Goal: Transaction & Acquisition: Book appointment/travel/reservation

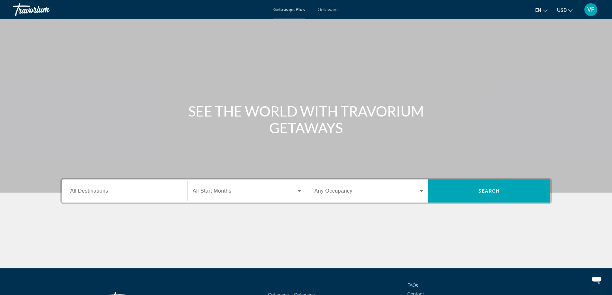
click at [93, 190] on span "All Destinations" at bounding box center [89, 190] width 38 height 5
click at [93, 190] on input "Destination All Destinations" at bounding box center [124, 192] width 109 height 8
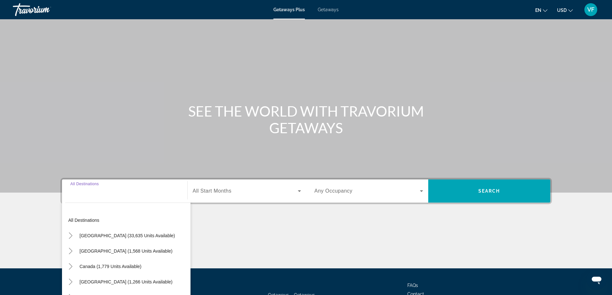
scroll to position [52, 0]
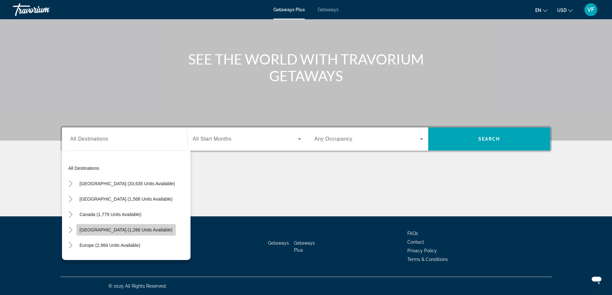
click at [111, 229] on span "[GEOGRAPHIC_DATA] (1,266 units available)" at bounding box center [126, 229] width 93 height 5
type input "**********"
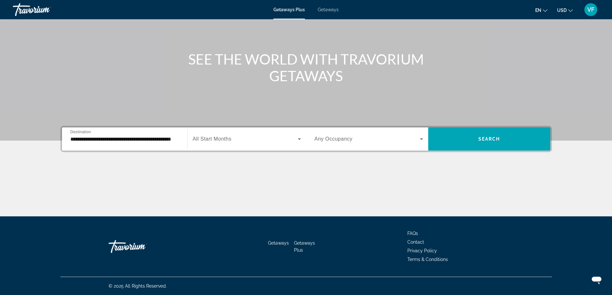
click at [227, 139] on span "All Start Months" at bounding box center [212, 138] width 39 height 5
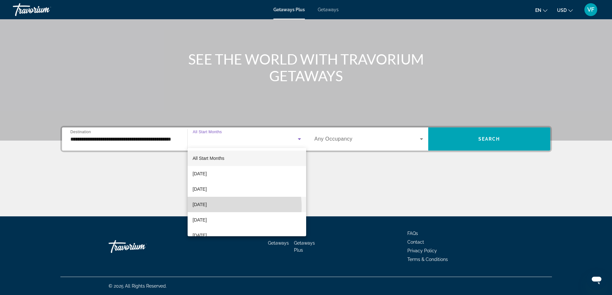
click at [226, 207] on mat-option "[DATE]" at bounding box center [247, 204] width 119 height 15
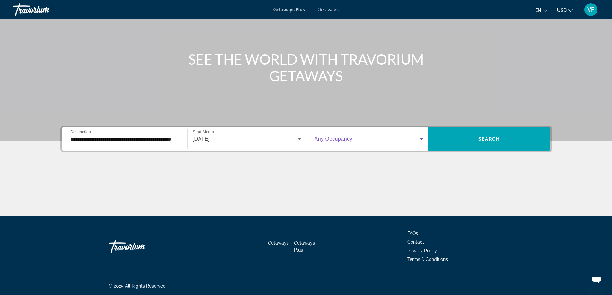
click at [384, 143] on span "Search widget" at bounding box center [366, 139] width 105 height 8
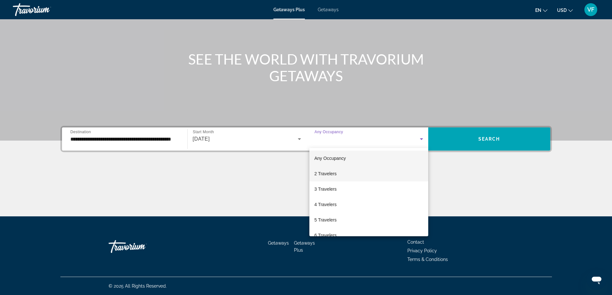
click at [330, 172] on span "2 Travelers" at bounding box center [325, 174] width 22 height 8
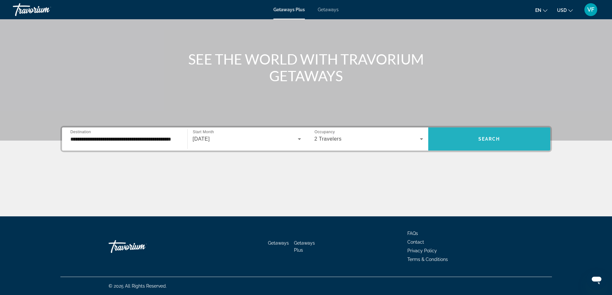
click at [487, 143] on span "Search widget" at bounding box center [489, 138] width 122 height 15
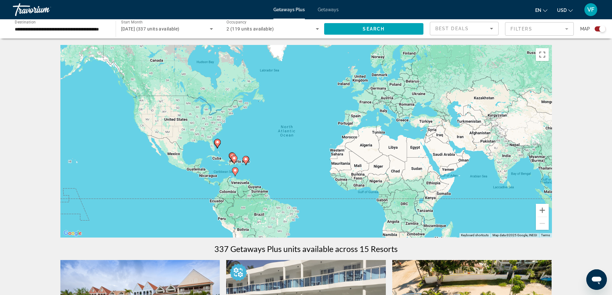
scroll to position [64, 0]
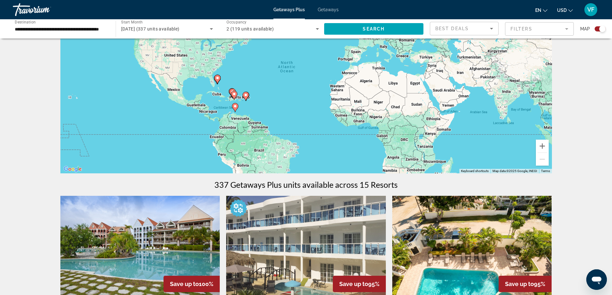
click at [221, 81] on div "To activate drag with keyboard, press Alt + Enter. Once in keyboard drag state,…" at bounding box center [305, 77] width 491 height 193
click at [220, 80] on gmp-advanced-marker "Main content" at bounding box center [217, 80] width 6 height 10
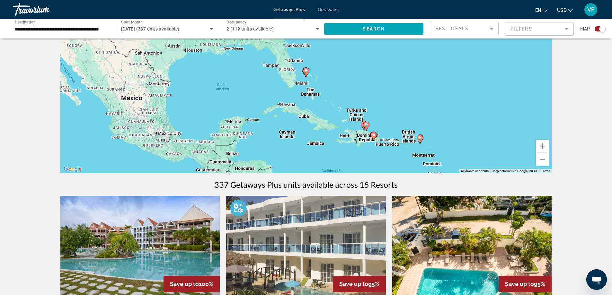
click at [368, 125] on icon "Main content" at bounding box center [366, 126] width 6 height 8
type input "**********"
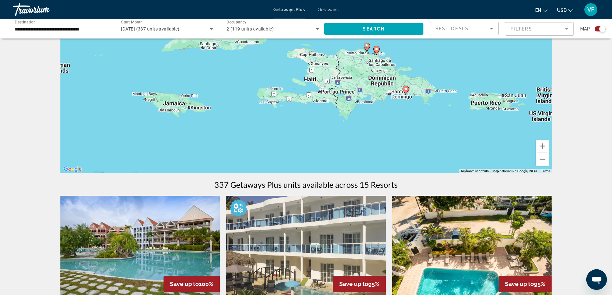
drag, startPoint x: 358, startPoint y: 141, endPoint x: 431, endPoint y: 114, distance: 77.5
click at [431, 114] on div "To navigate, press the arrow keys. To activate drag with keyboard, press Alt + …" at bounding box center [305, 77] width 491 height 193
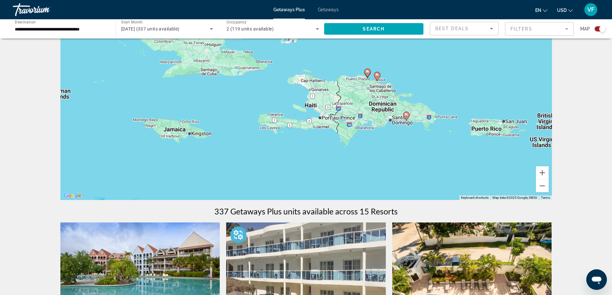
scroll to position [0, 0]
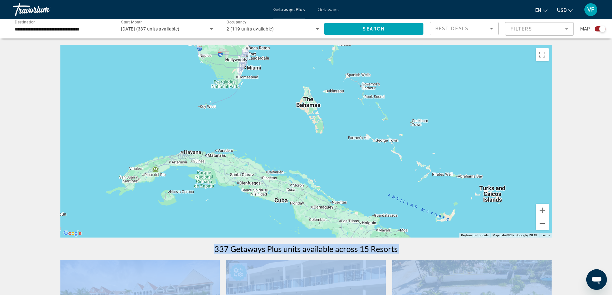
drag, startPoint x: 974, startPoint y: 410, endPoint x: 588, endPoint y: 278, distance: 408.1
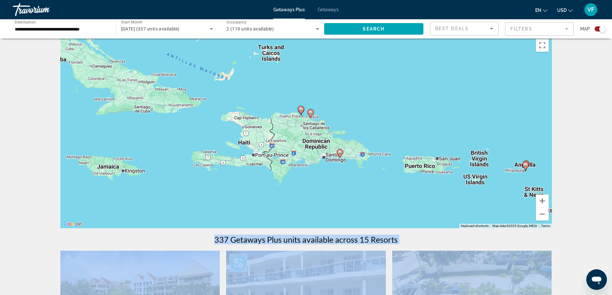
click at [319, 140] on div "To navigate, press the arrow keys. To activate drag with keyboard, press Alt + …" at bounding box center [305, 132] width 491 height 193
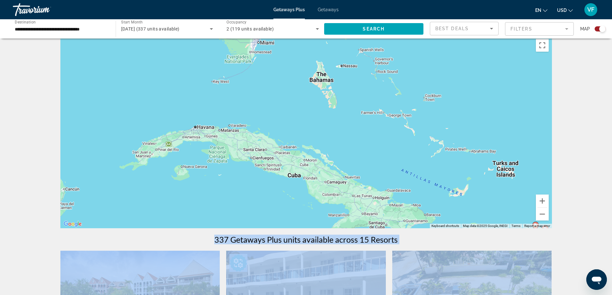
drag, startPoint x: 234, startPoint y: 71, endPoint x: 465, endPoint y: 193, distance: 262.1
click at [467, 191] on div "To navigate, press the arrow keys. To activate drag with keyboard, press Alt + …" at bounding box center [305, 132] width 491 height 193
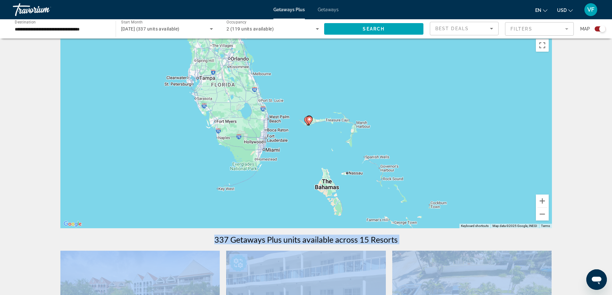
drag, startPoint x: 278, startPoint y: 93, endPoint x: 286, endPoint y: 194, distance: 100.8
click at [286, 194] on div "To navigate, press the arrow keys. To activate drag with keyboard, press Alt + …" at bounding box center [305, 132] width 491 height 193
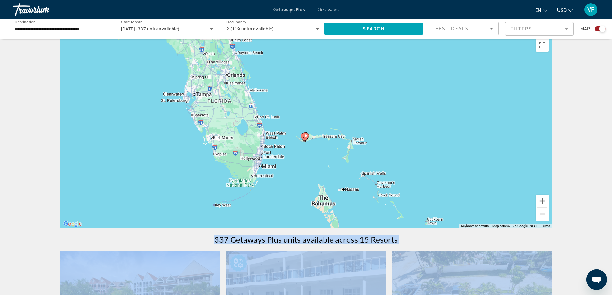
scroll to position [0, 0]
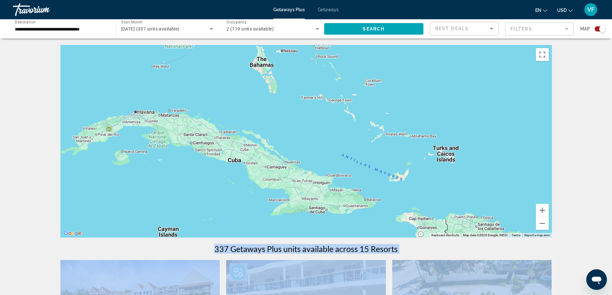
drag, startPoint x: 293, startPoint y: 142, endPoint x: 228, endPoint y: 19, distance: 139.2
click at [316, 125] on div "To navigate, press the arrow keys. To activate drag with keyboard, press Alt + …" at bounding box center [305, 141] width 491 height 193
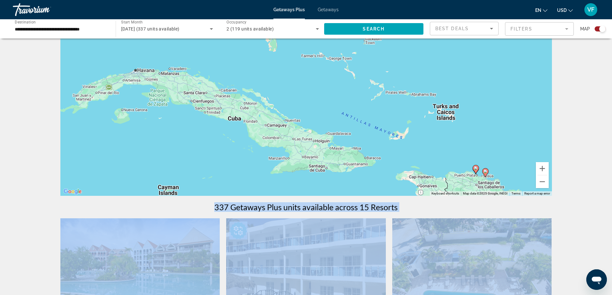
scroll to position [128, 0]
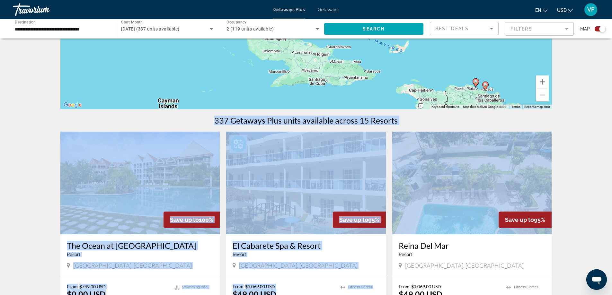
click at [334, 198] on img "Main content" at bounding box center [306, 183] width 160 height 103
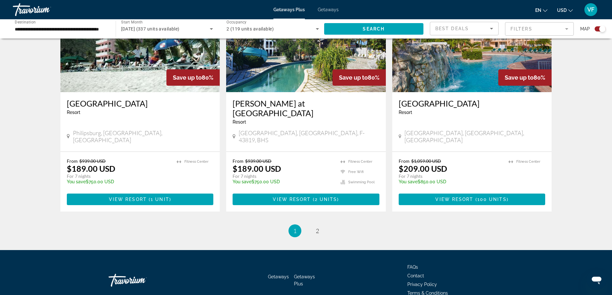
scroll to position [943, 0]
click at [319, 227] on span "2" at bounding box center [317, 230] width 3 height 7
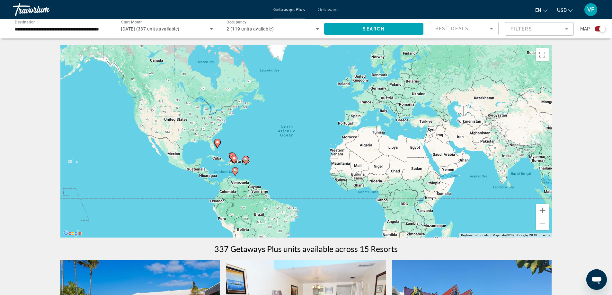
click at [234, 173] on icon "Main content" at bounding box center [235, 172] width 6 height 8
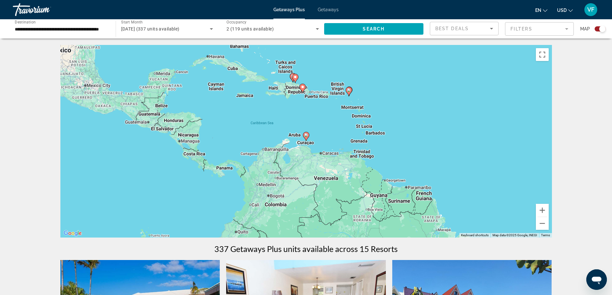
click at [308, 140] on gmp-advanced-marker "Main content" at bounding box center [306, 137] width 6 height 10
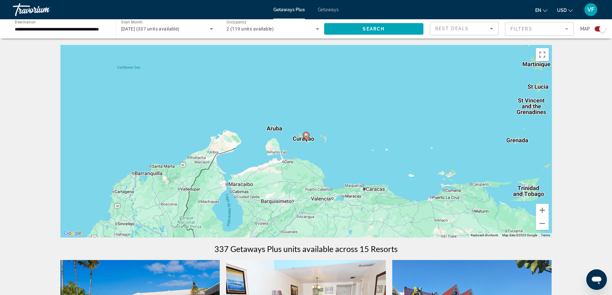
click at [304, 139] on gmp-advanced-marker "Main content" at bounding box center [306, 137] width 6 height 10
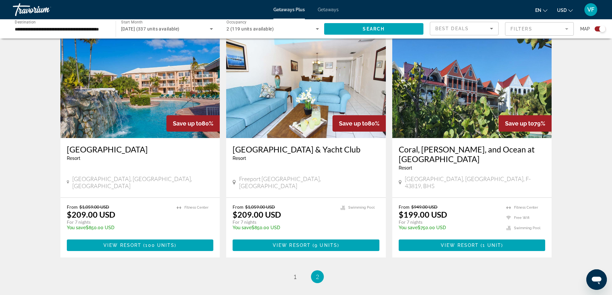
scroll to position [297, 0]
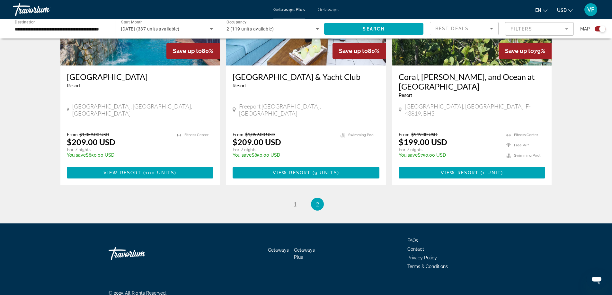
click at [301, 198] on ul "2 / 2 page 1 You're on page 2" at bounding box center [305, 204] width 491 height 13
click at [296, 199] on link "page 1" at bounding box center [294, 204] width 11 height 11
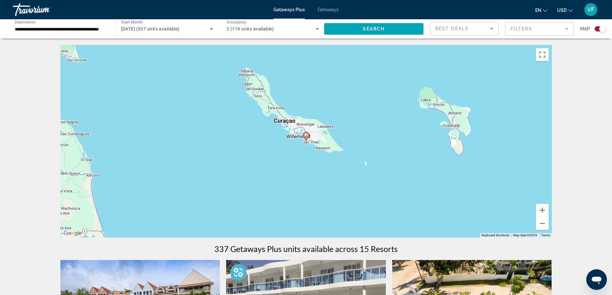
click at [210, 31] on icon "Search widget" at bounding box center [211, 29] width 8 height 8
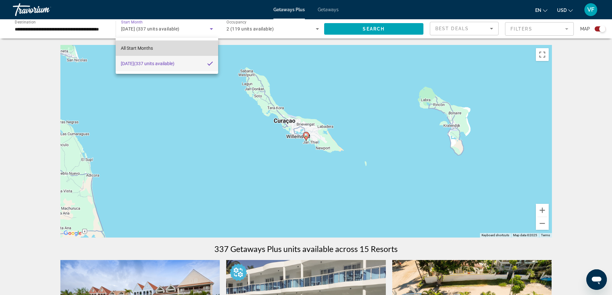
click at [142, 52] on mat-option "All Start Months" at bounding box center [167, 47] width 102 height 15
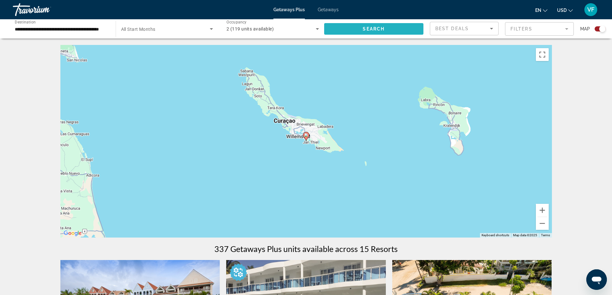
click at [377, 27] on span "Search" at bounding box center [374, 28] width 22 height 5
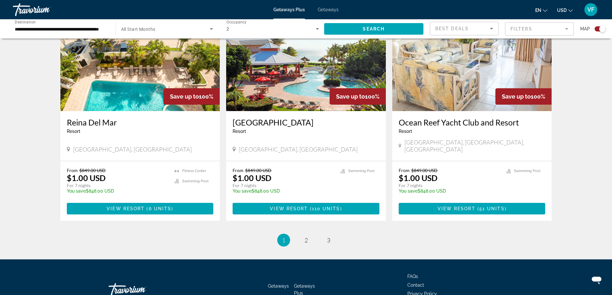
scroll to position [943, 0]
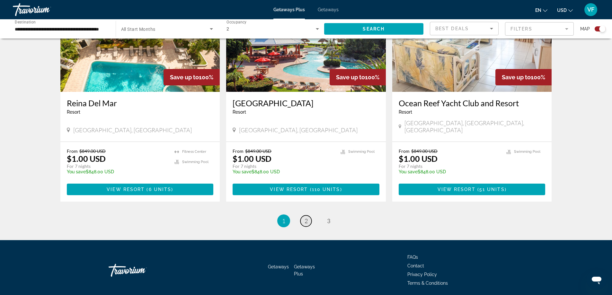
click at [302, 216] on link "page 2" at bounding box center [305, 221] width 11 height 11
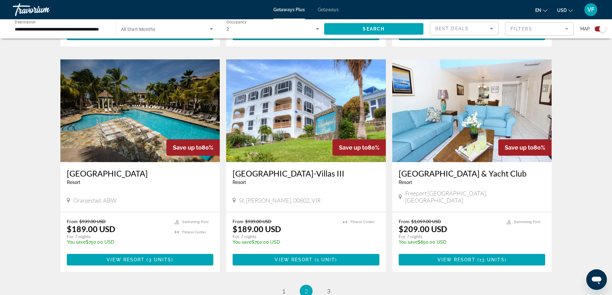
scroll to position [899, 0]
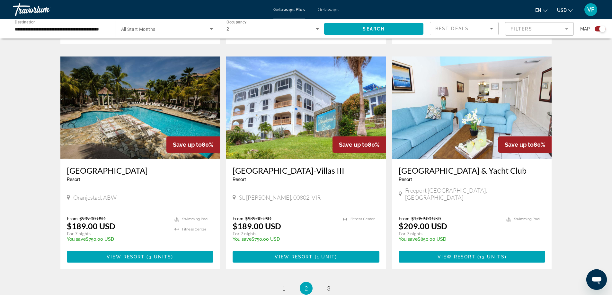
click at [122, 166] on h3 "[GEOGRAPHIC_DATA]" at bounding box center [140, 171] width 147 height 10
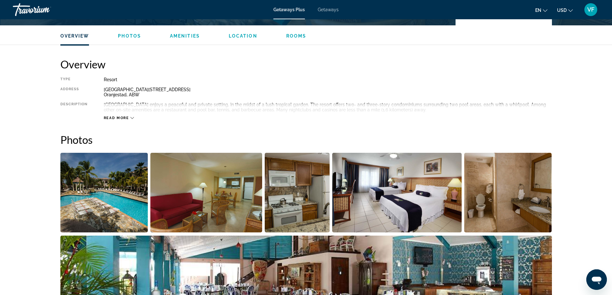
scroll to position [193, 0]
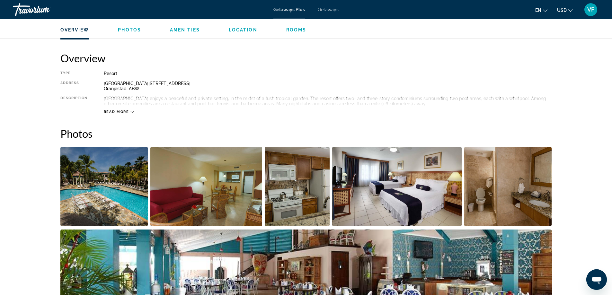
click at [120, 108] on div "Read more" at bounding box center [328, 106] width 448 height 18
click at [124, 111] on span "Read more" at bounding box center [116, 112] width 25 height 4
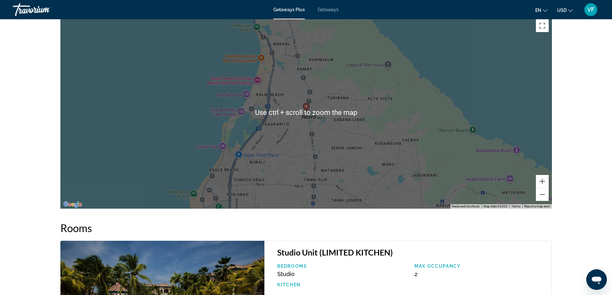
scroll to position [803, 0]
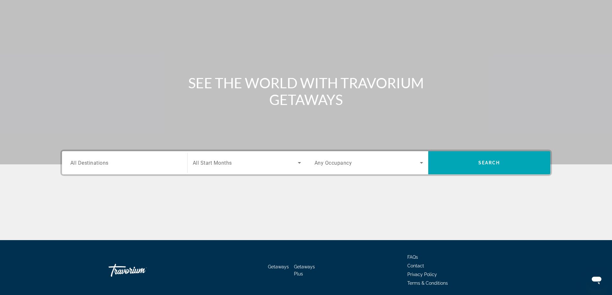
scroll to position [52, 0]
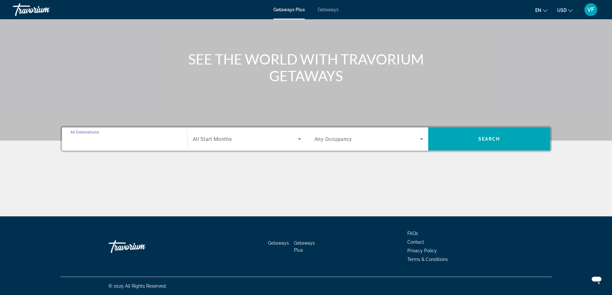
click at [114, 136] on input "Destination All Destinations" at bounding box center [124, 140] width 109 height 8
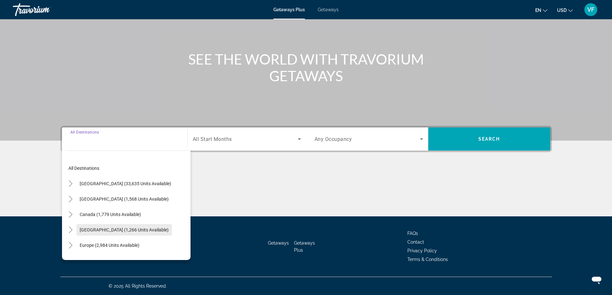
click at [108, 226] on span "Search widget" at bounding box center [123, 229] width 95 height 15
type input "**********"
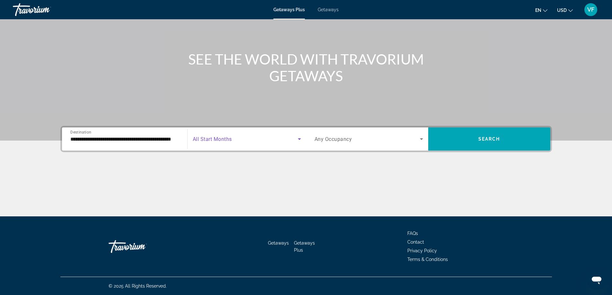
click at [297, 137] on icon "Search widget" at bounding box center [299, 139] width 8 height 8
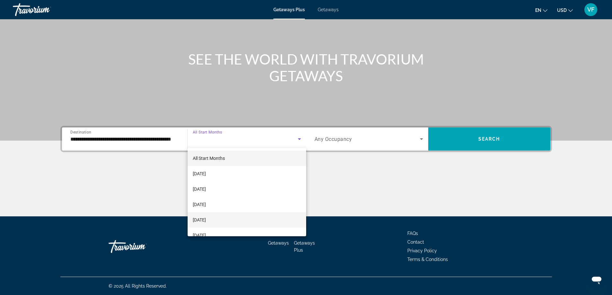
click at [241, 216] on mat-option "[DATE]" at bounding box center [247, 219] width 119 height 15
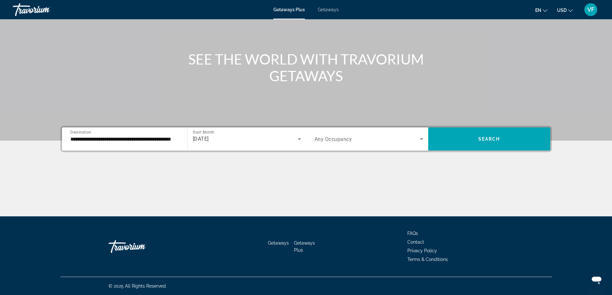
drag, startPoint x: 458, startPoint y: 138, endPoint x: 409, endPoint y: 138, distance: 49.1
click at [419, 144] on div "Occupancy Any Occupancy Search" at bounding box center [428, 139] width 244 height 23
click at [416, 138] on span "Search widget" at bounding box center [366, 139] width 105 height 8
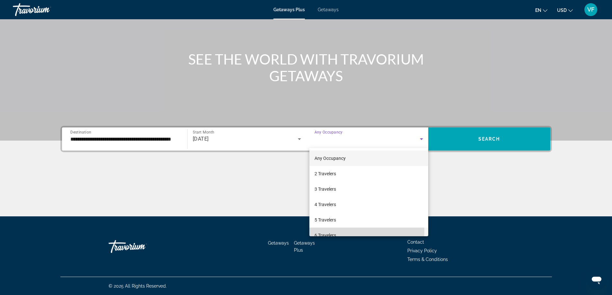
click at [357, 231] on mat-option "6 Travelers" at bounding box center [368, 235] width 119 height 15
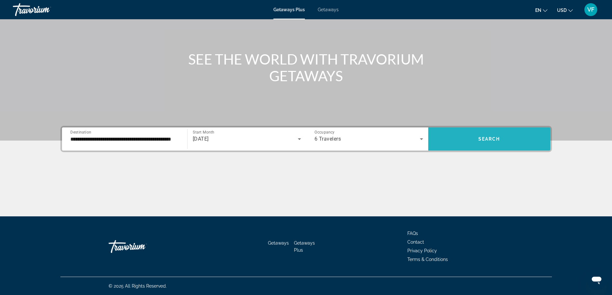
click at [465, 137] on span "Search widget" at bounding box center [489, 138] width 122 height 15
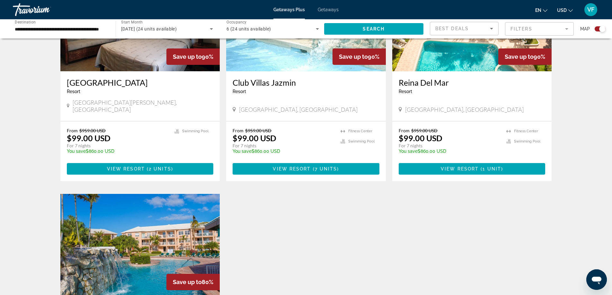
scroll to position [353, 0]
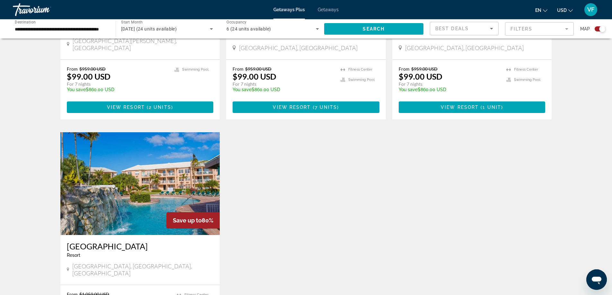
click at [84, 242] on h3 "[GEOGRAPHIC_DATA]" at bounding box center [140, 247] width 147 height 10
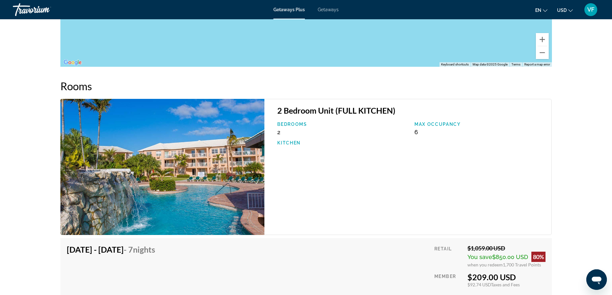
scroll to position [837, 0]
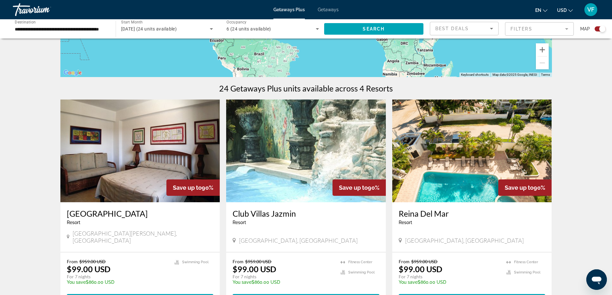
scroll to position [32, 0]
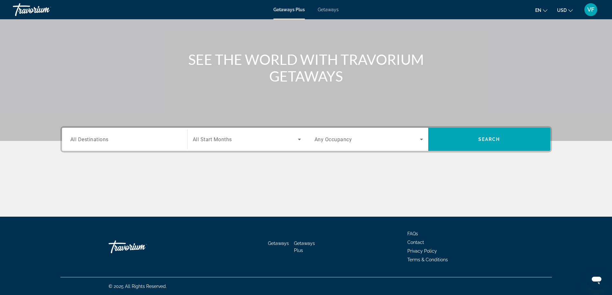
scroll to position [52, 0]
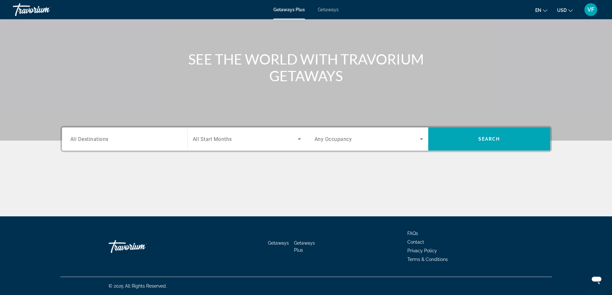
click at [112, 139] on input "Destination All Destinations" at bounding box center [124, 140] width 109 height 8
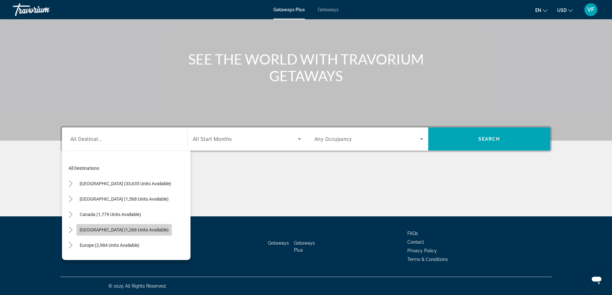
click at [133, 230] on span "[GEOGRAPHIC_DATA] (1,266 units available)" at bounding box center [124, 229] width 89 height 5
type input "**********"
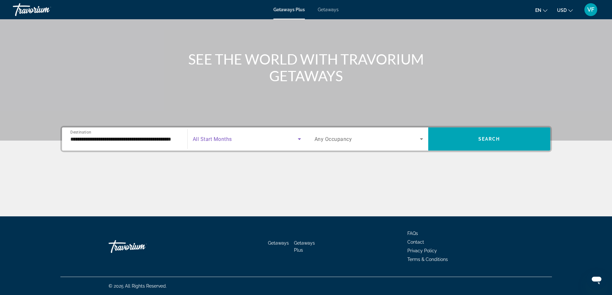
click at [234, 137] on span "Search widget" at bounding box center [245, 139] width 105 height 8
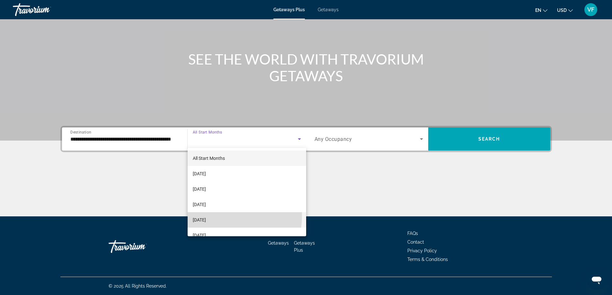
click at [219, 216] on mat-option "[DATE]" at bounding box center [247, 219] width 119 height 15
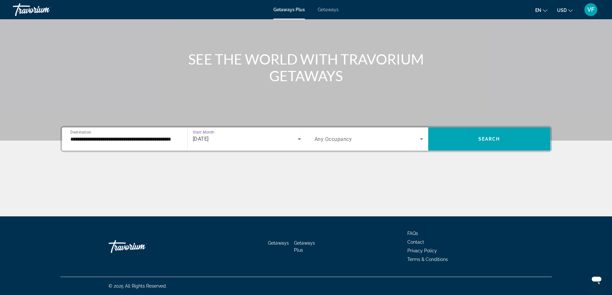
click at [421, 141] on icon "Search widget" at bounding box center [422, 139] width 8 height 8
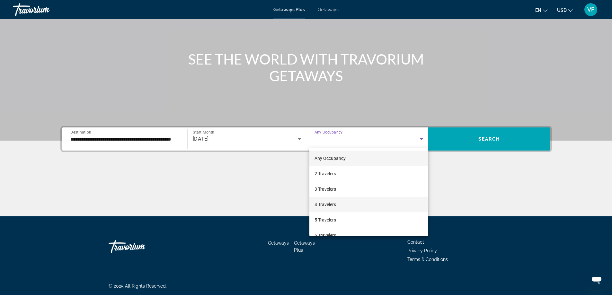
click at [351, 206] on mat-option "4 Travelers" at bounding box center [368, 204] width 119 height 15
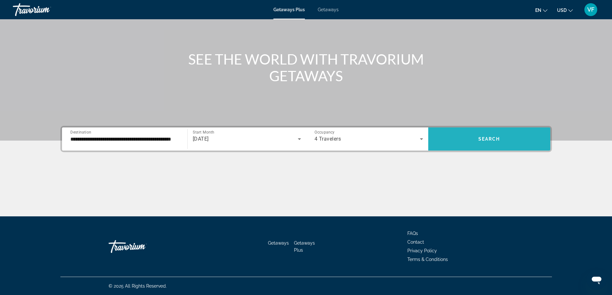
click at [500, 137] on span "Search" at bounding box center [489, 139] width 22 height 5
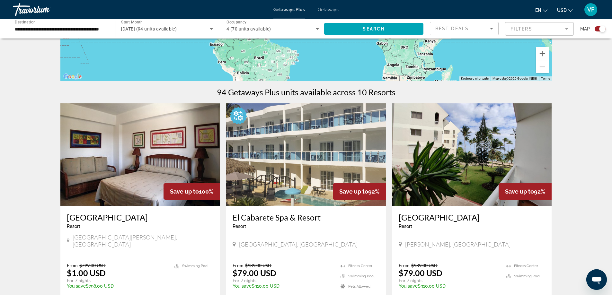
scroll to position [172, 0]
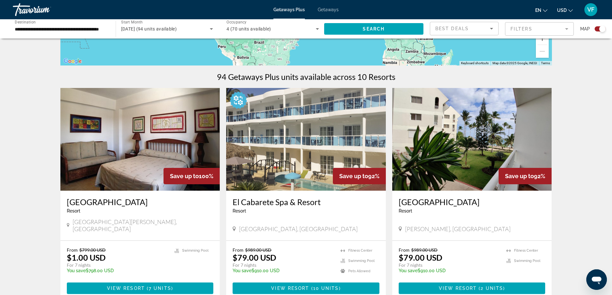
click at [446, 177] on img "Main content" at bounding box center [472, 139] width 160 height 103
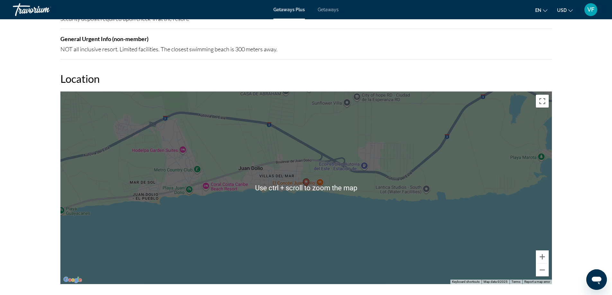
scroll to position [707, 0]
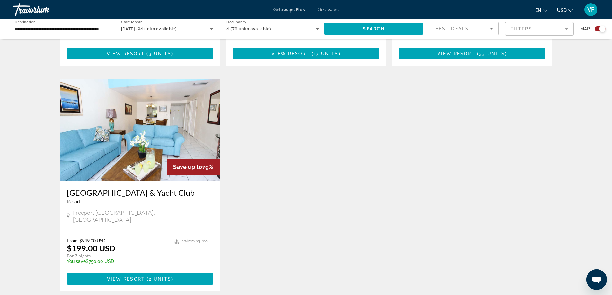
scroll to position [867, 0]
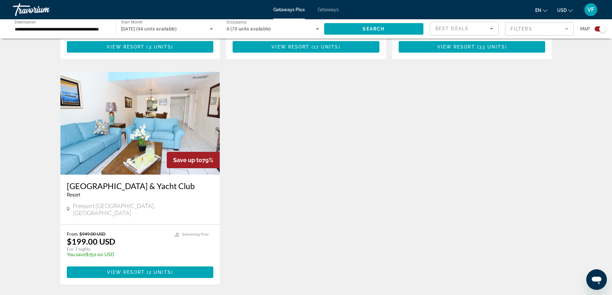
click at [150, 181] on h3 "[GEOGRAPHIC_DATA] & Yacht Club" at bounding box center [140, 186] width 147 height 10
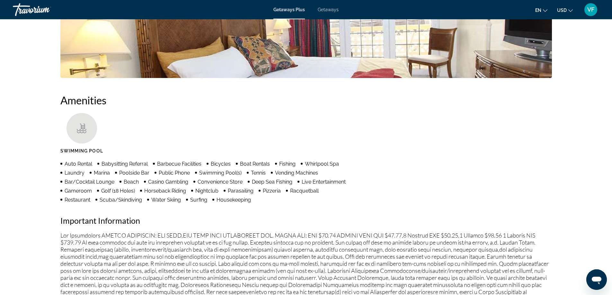
scroll to position [418, 0]
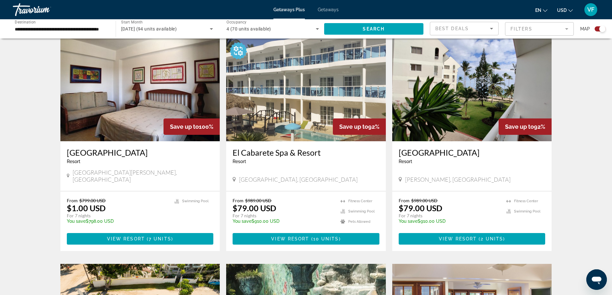
scroll to position [257, 0]
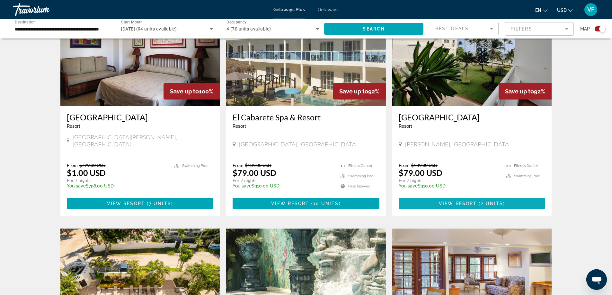
click at [448, 201] on span "View Resort" at bounding box center [458, 203] width 38 height 5
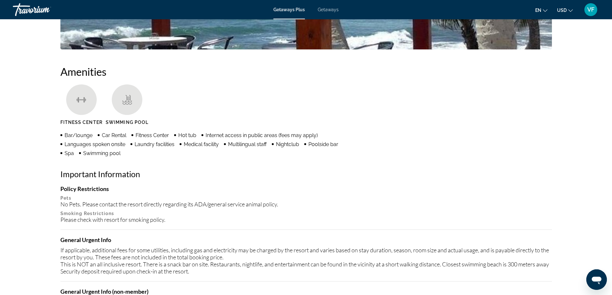
scroll to position [482, 0]
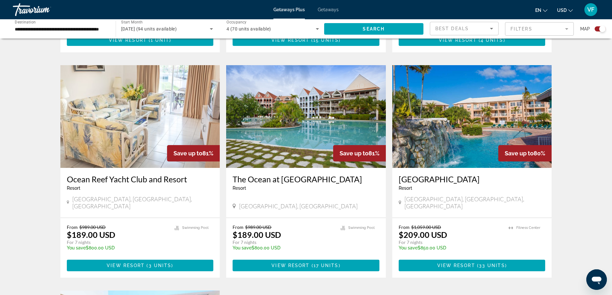
scroll to position [642, 0]
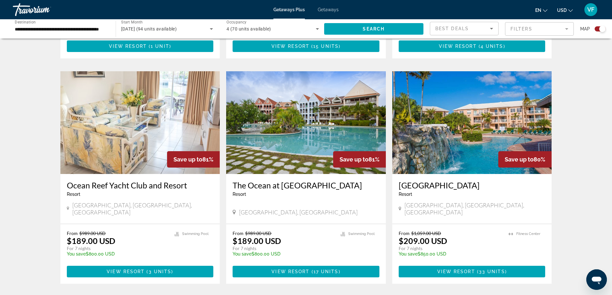
click at [310, 123] on img "Main content" at bounding box center [306, 122] width 160 height 103
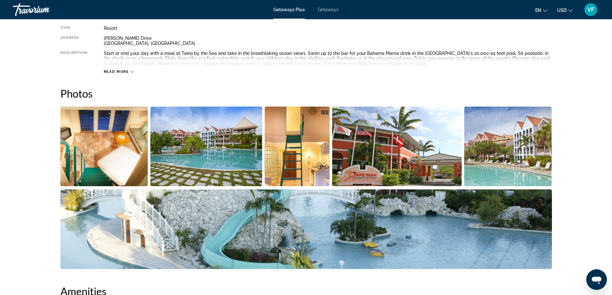
scroll to position [257, 0]
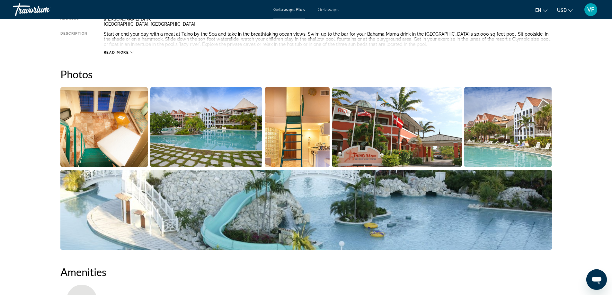
click at [119, 47] on div "Read more" at bounding box center [328, 46] width 448 height 18
click at [116, 51] on span "Read more" at bounding box center [116, 52] width 25 height 4
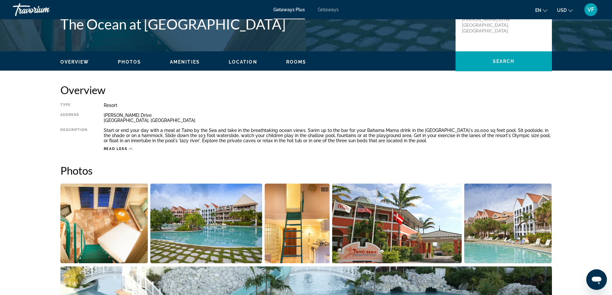
scroll to position [0, 0]
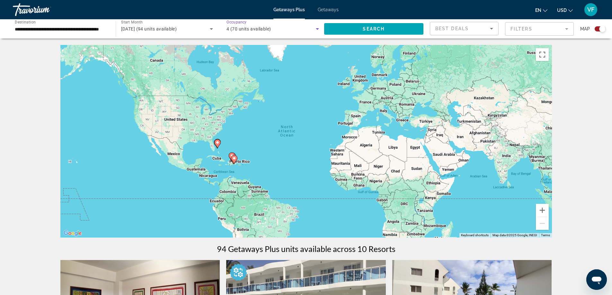
click at [297, 27] on div "4 (70 units available)" at bounding box center [270, 29] width 89 height 8
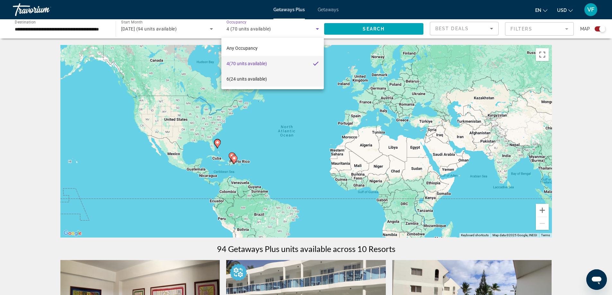
click at [256, 78] on span "6 (24 units available)" at bounding box center [246, 79] width 40 height 8
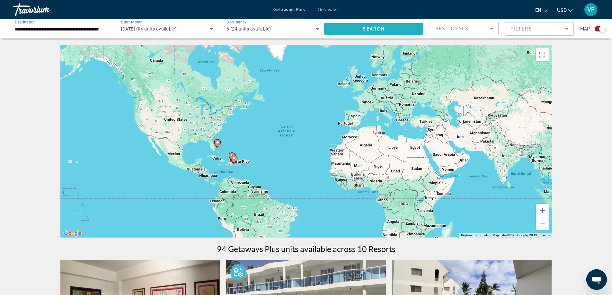
click at [378, 29] on span "Search" at bounding box center [374, 28] width 22 height 5
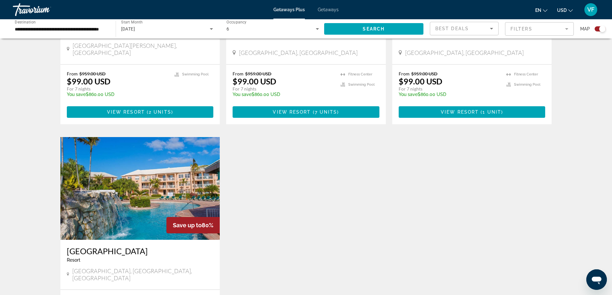
scroll to position [418, 0]
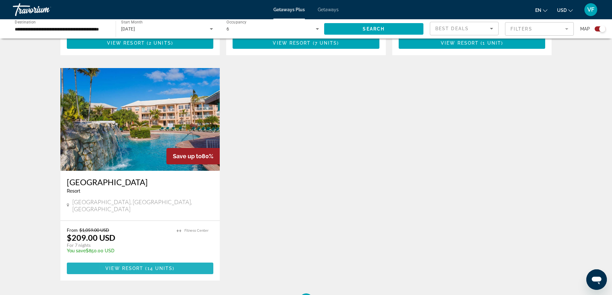
click at [115, 261] on span "Main content" at bounding box center [140, 268] width 147 height 15
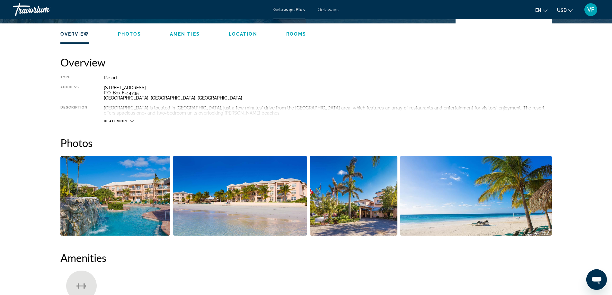
scroll to position [64, 0]
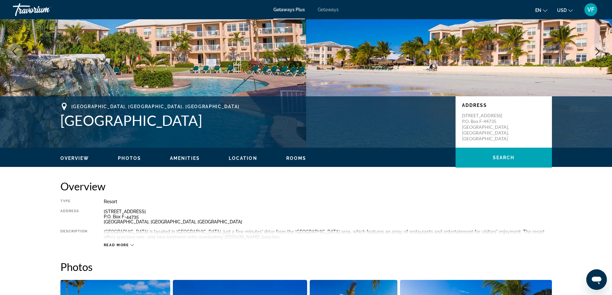
click at [300, 155] on div "Overview Photos Amenities Location Rooms Search" at bounding box center [306, 158] width 517 height 20
click at [295, 158] on span "Rooms" at bounding box center [296, 158] width 20 height 5
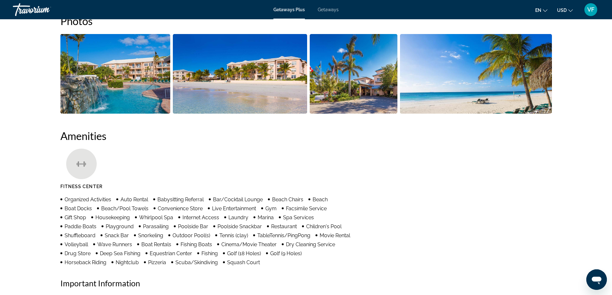
scroll to position [307, 0]
